Goal: Use online tool/utility: Utilize a website feature to perform a specific function

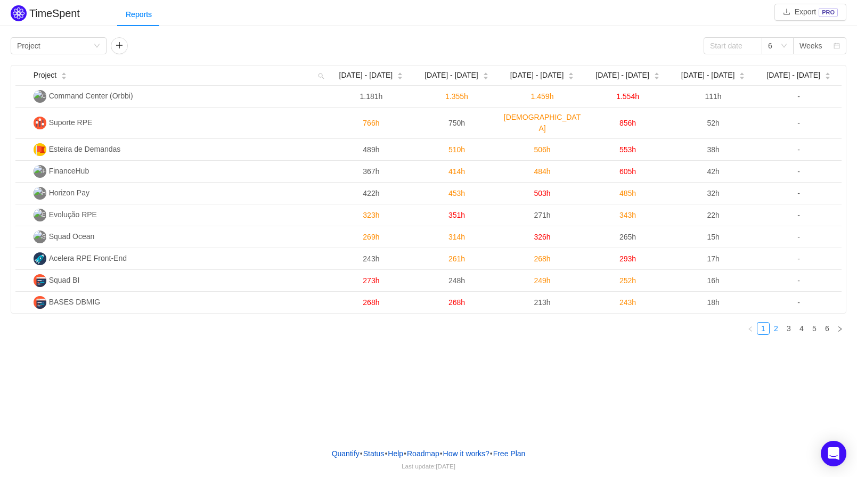
click at [776, 323] on link "2" at bounding box center [776, 329] width 12 height 12
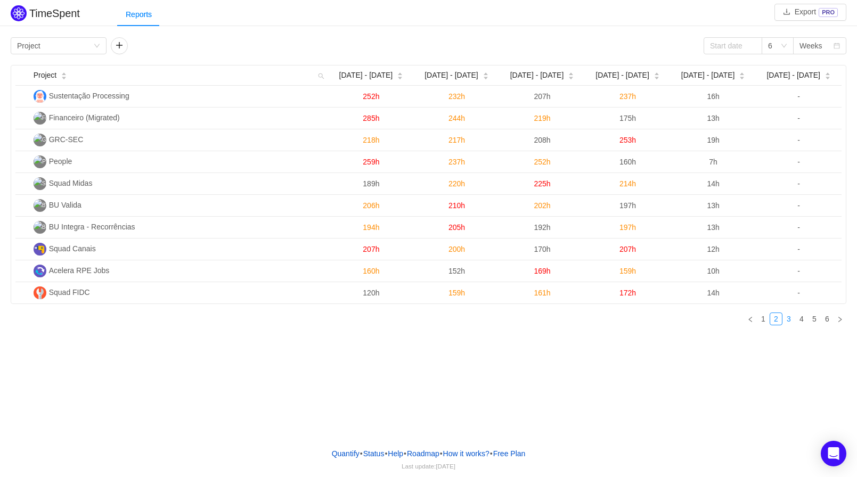
click at [789, 321] on link "3" at bounding box center [789, 319] width 12 height 12
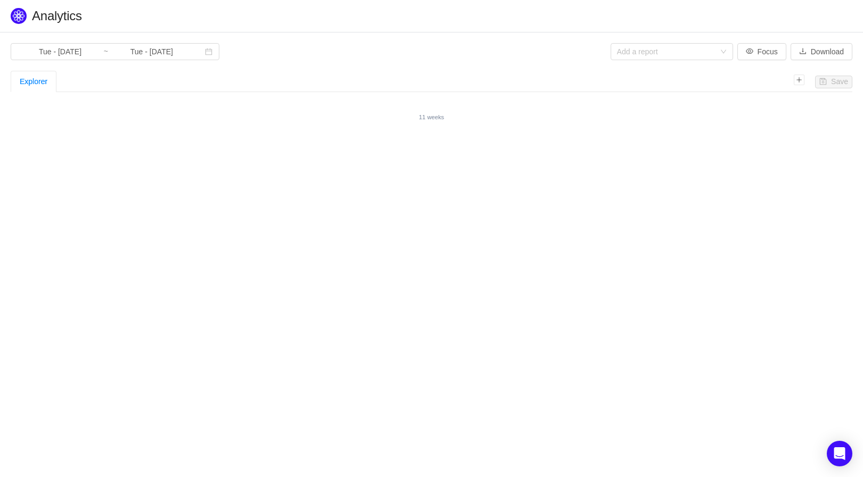
click at [31, 83] on div "Explorer" at bounding box center [34, 81] width 28 height 20
click at [107, 71] on div "Explorer" at bounding box center [402, 81] width 783 height 21
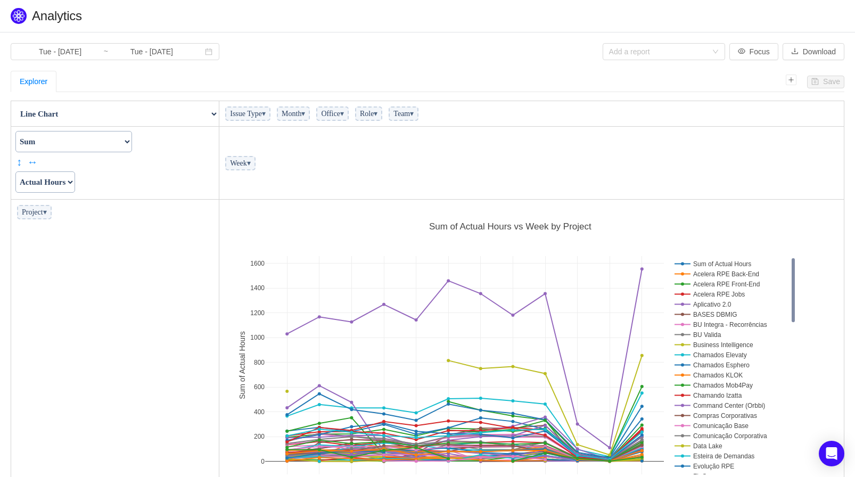
click at [132, 142] on select "Count Count Unique Values List Unique Values Sum Integer Sum Average Median Sam…" at bounding box center [73, 141] width 117 height 21
select select "Average"
click at [15, 131] on select "Count Count Unique Values List Unique Values Sum Integer Sum Average Median Sam…" at bounding box center [73, 141] width 117 height 21
click at [75, 182] on select "Actual Hours Issue Key Issue Type Team Office Role Cycle Time Person Week Month" at bounding box center [45, 181] width 60 height 21
click at [75, 184] on select "Actual Hours Issue Key Issue Type Team Office Role Cycle Time Person Week Month" at bounding box center [45, 181] width 60 height 21
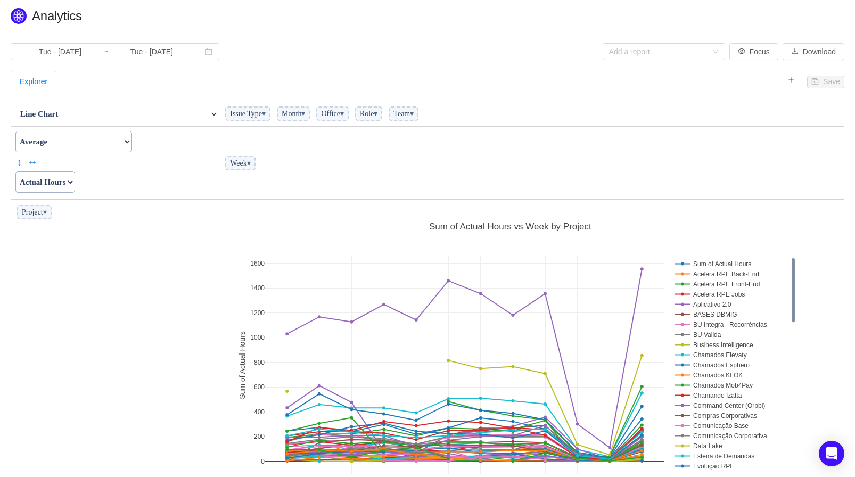
click at [47, 215] on span "▾" at bounding box center [45, 212] width 4 height 8
click at [145, 193] on td "Count Count Unique Values List Unique Values Sum Integer Sum Average Median Sam…" at bounding box center [115, 163] width 208 height 73
click at [47, 212] on span "▾" at bounding box center [45, 212] width 4 height 8
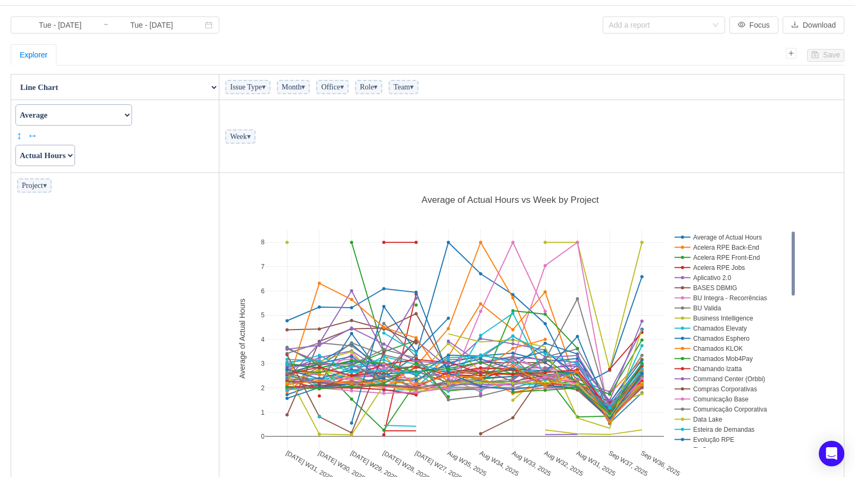
scroll to position [13, 0]
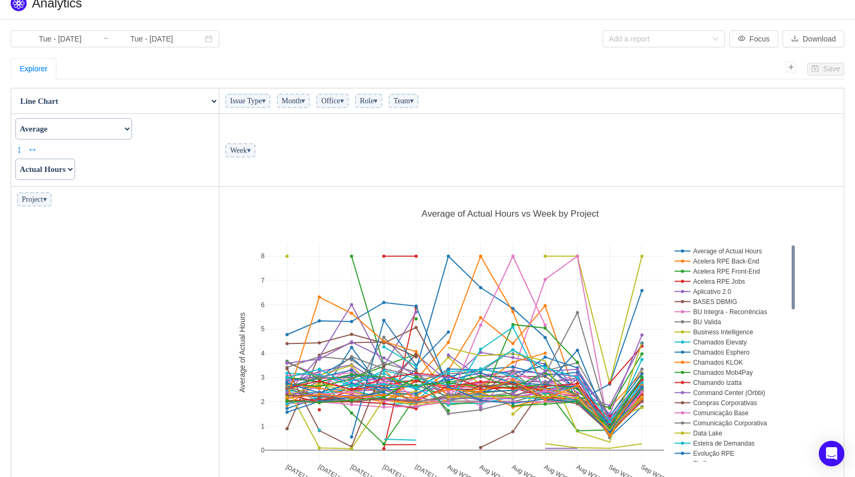
click at [266, 102] on span "▾" at bounding box center [264, 101] width 4 height 8
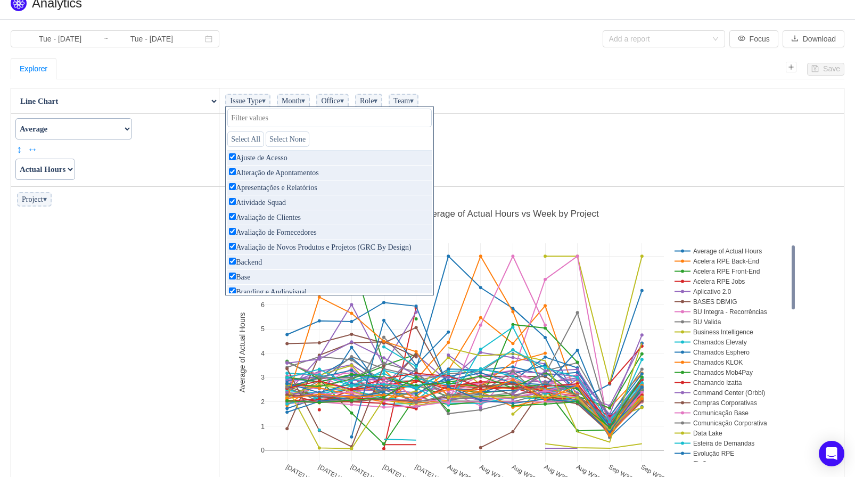
click at [288, 80] on div "Save Explorer Table Table Heatmap Table Col Heatmap Table Row Heatmap Export Ta…" at bounding box center [428, 283] width 834 height 450
drag, startPoint x: 533, startPoint y: 116, endPoint x: 551, endPoint y: 110, distance: 19.0
click at [533, 116] on td "Week ▾" at bounding box center [531, 150] width 625 height 73
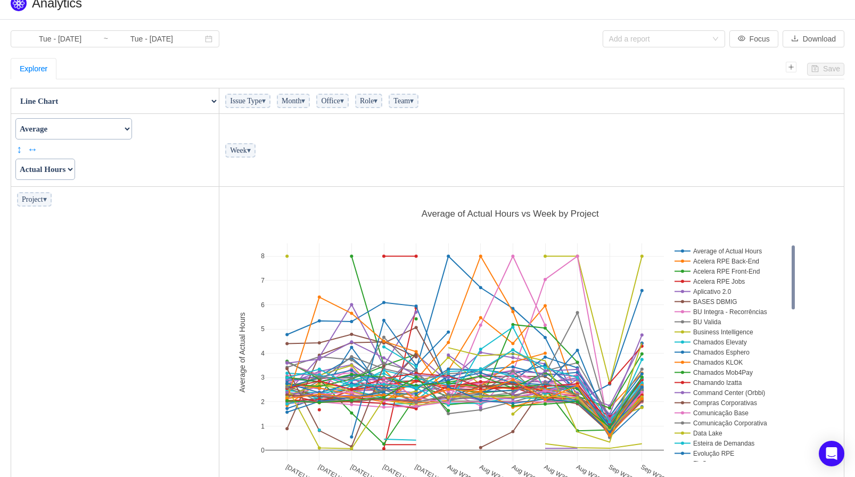
click at [551, 110] on td "Issue Type ▾ Month ▾ Office ▾ Role ▾ Team ▾" at bounding box center [531, 101] width 625 height 26
